Goal: Navigation & Orientation: Find specific page/section

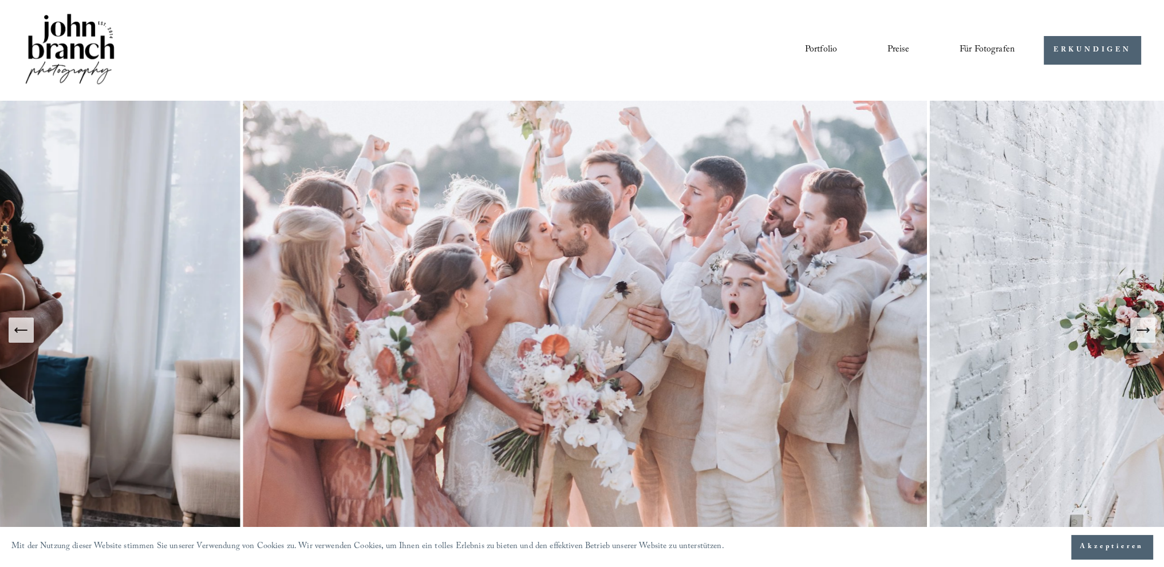
click at [1150, 332] on icon "Nächste Folie" at bounding box center [1143, 330] width 16 height 16
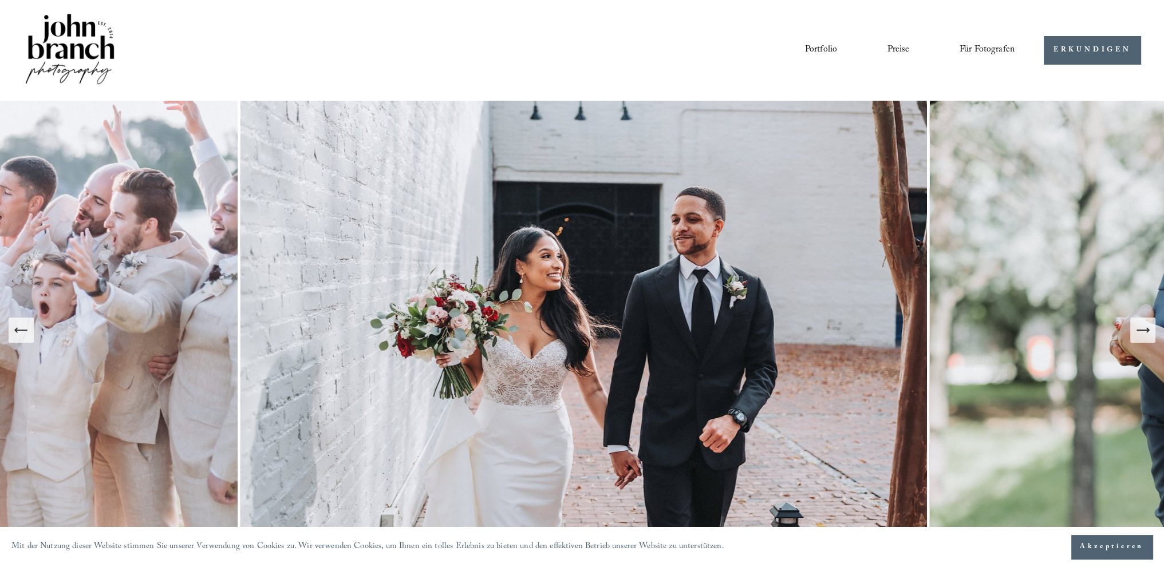
click at [1150, 332] on icon "Nächste Folie" at bounding box center [1143, 330] width 16 height 16
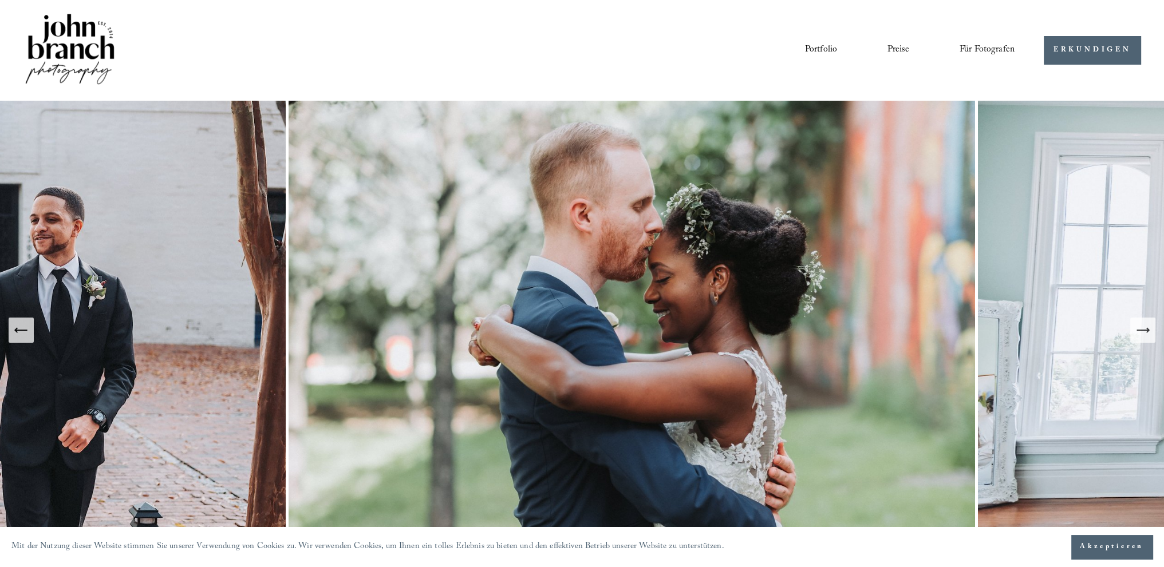
click at [1150, 332] on icon "Nächste Folie" at bounding box center [1143, 330] width 16 height 16
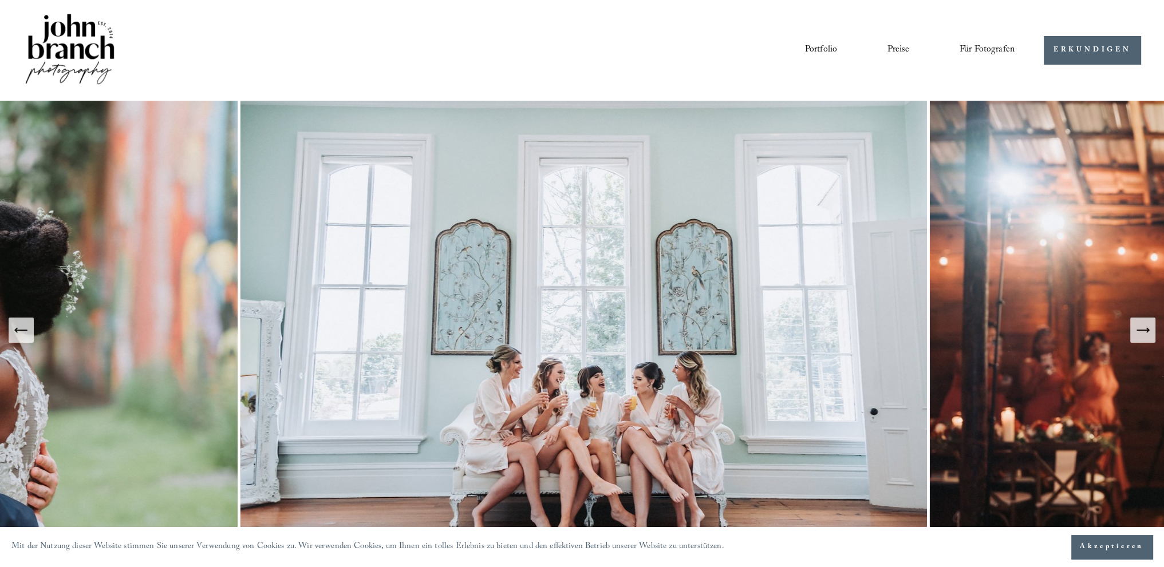
click at [1150, 332] on icon "Nächste Folie" at bounding box center [1143, 330] width 16 height 16
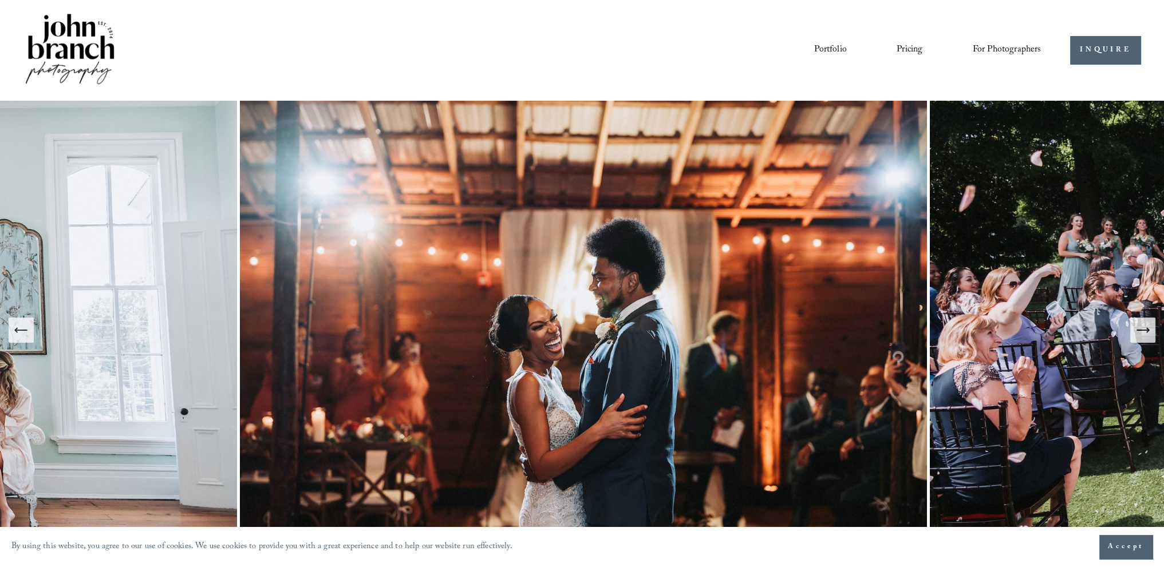
click at [831, 48] on link "Portfolio" at bounding box center [830, 50] width 32 height 19
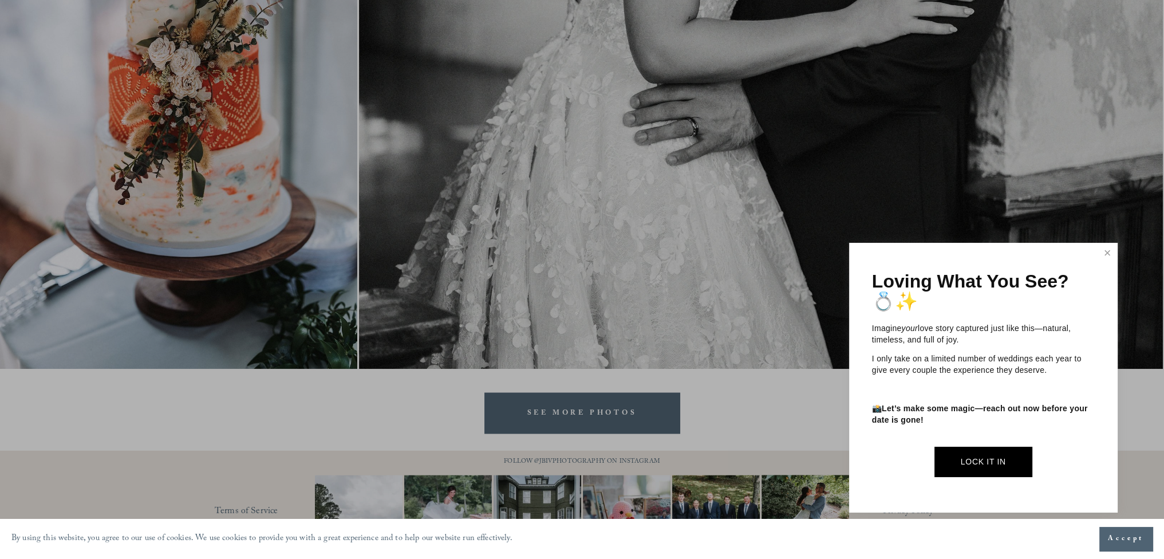
scroll to position [2623, 0]
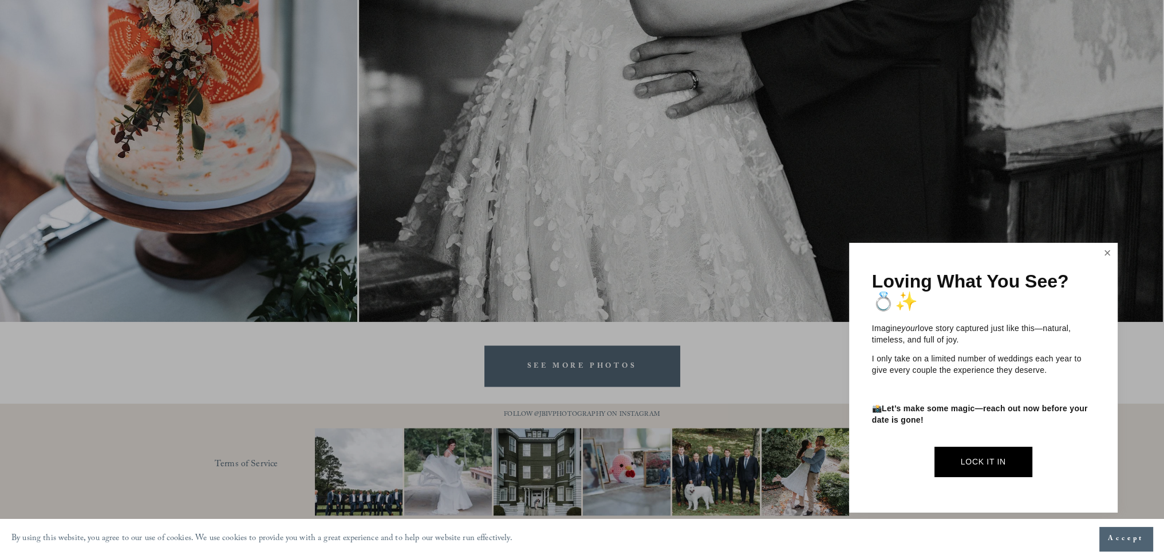
click at [1102, 250] on link "Close" at bounding box center [1106, 253] width 17 height 18
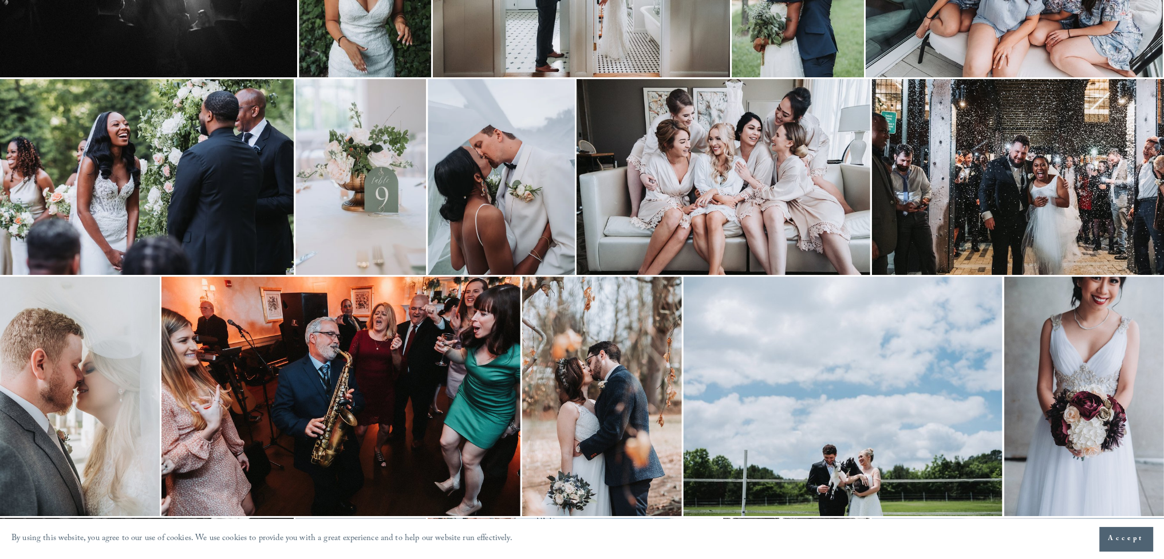
scroll to position [0, 0]
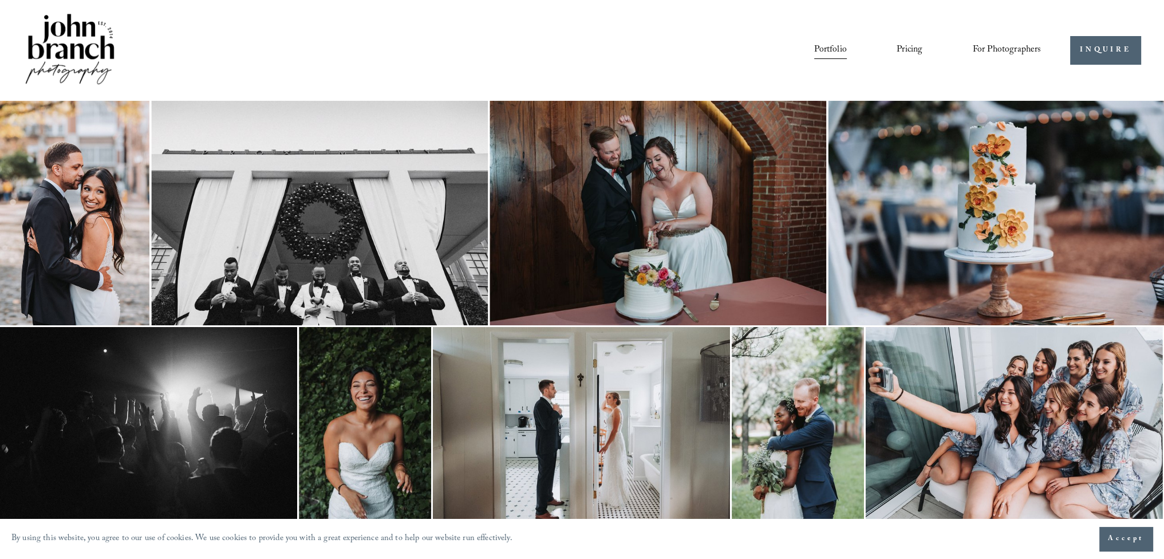
click at [76, 52] on img at bounding box center [69, 49] width 93 height 77
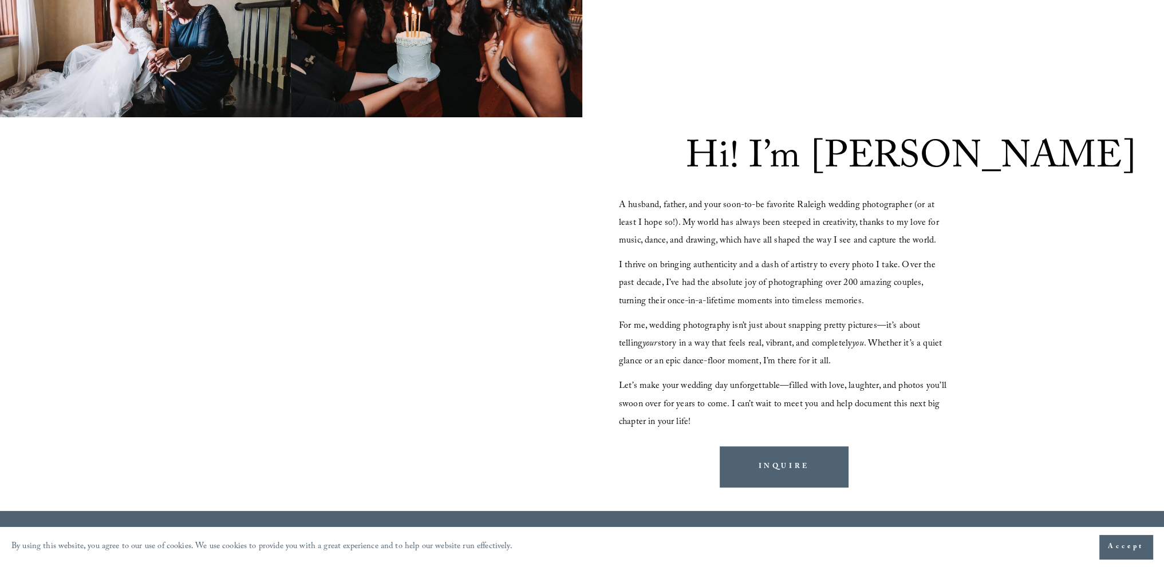
scroll to position [1145, 0]
